Goal: Task Accomplishment & Management: Manage account settings

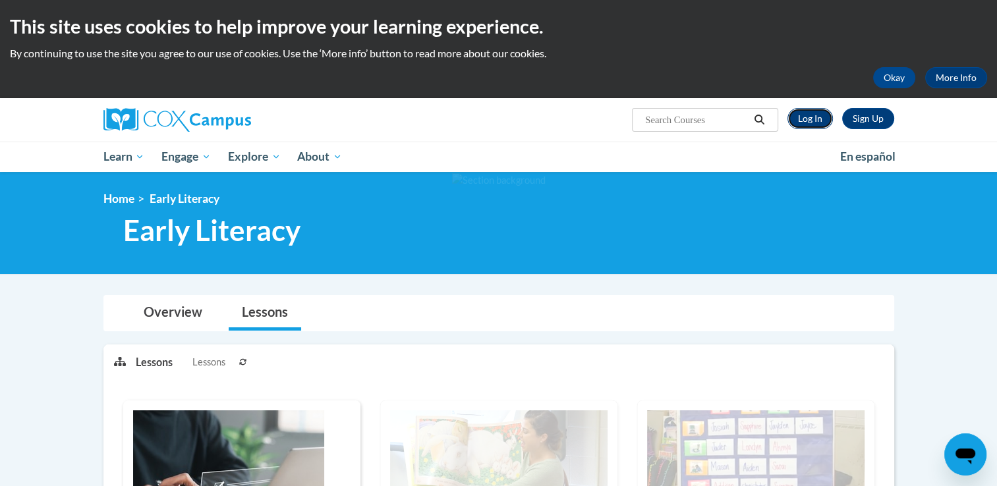
click at [813, 115] on link "Log In" at bounding box center [810, 118] width 45 height 21
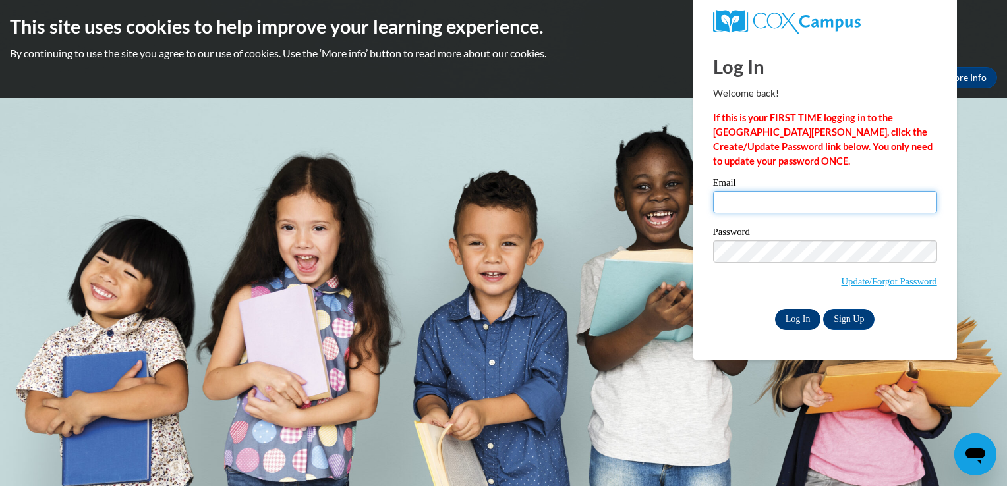
type input "carolmagrini@yahoo.com.br"
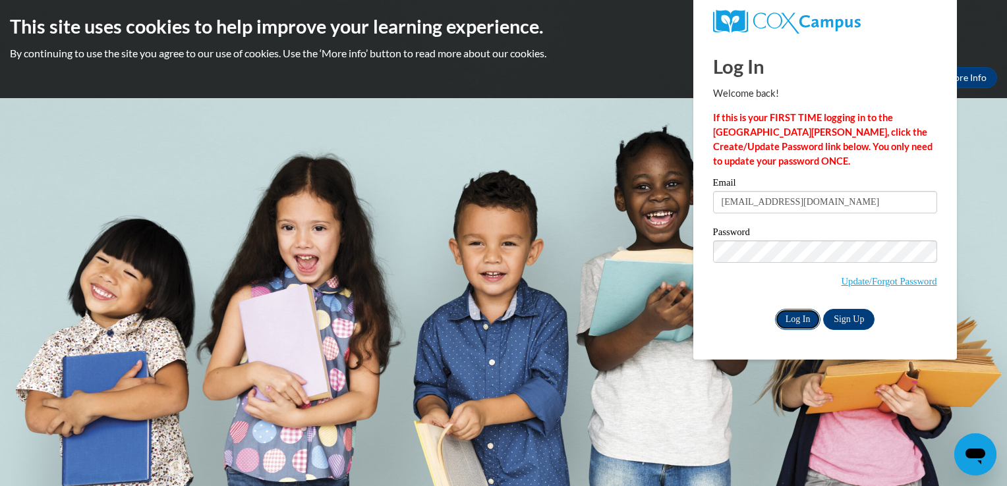
click at [795, 323] on input "Log In" at bounding box center [798, 319] width 46 height 21
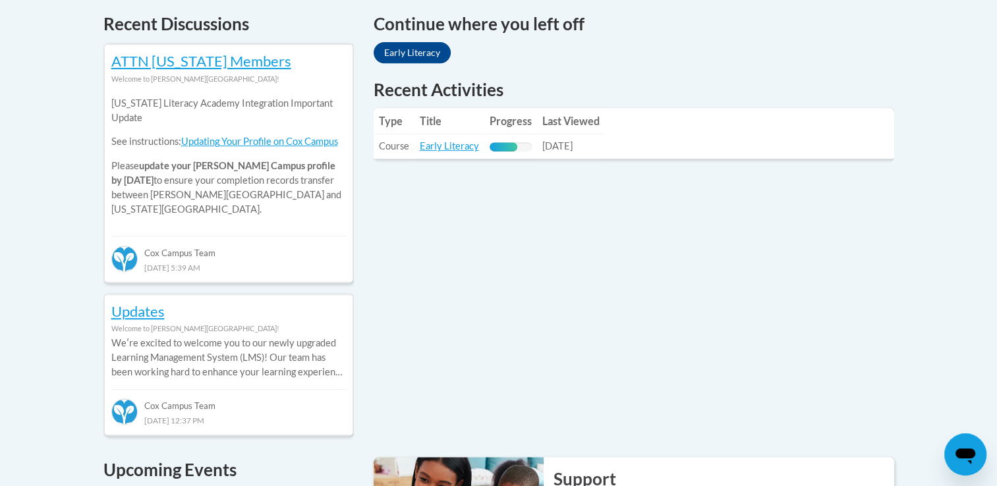
scroll to position [527, 0]
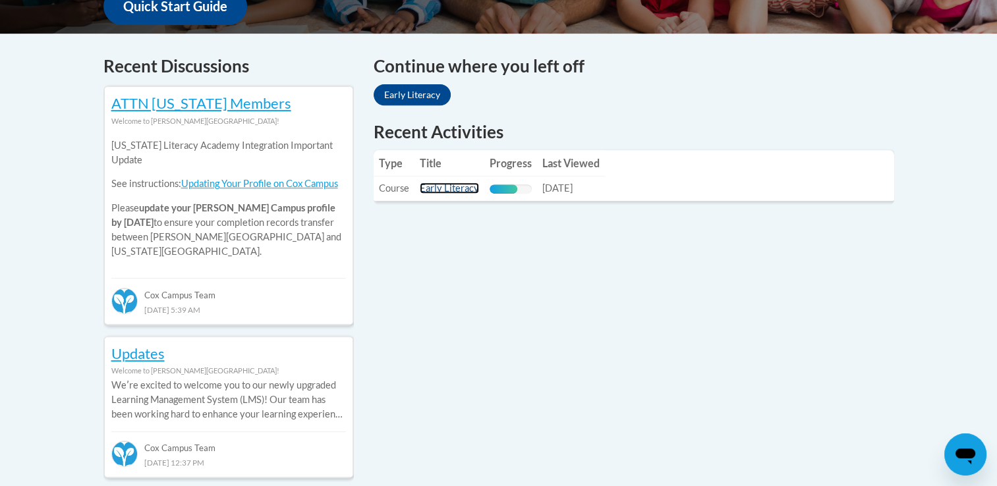
click at [436, 191] on link "Early Literacy" at bounding box center [449, 188] width 59 height 11
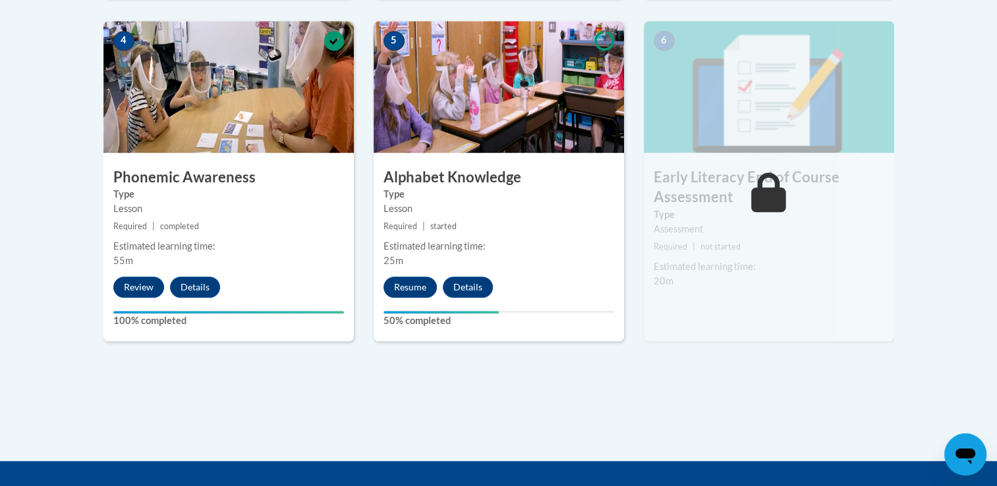
scroll to position [791, 0]
